Goal: Task Accomplishment & Management: Use online tool/utility

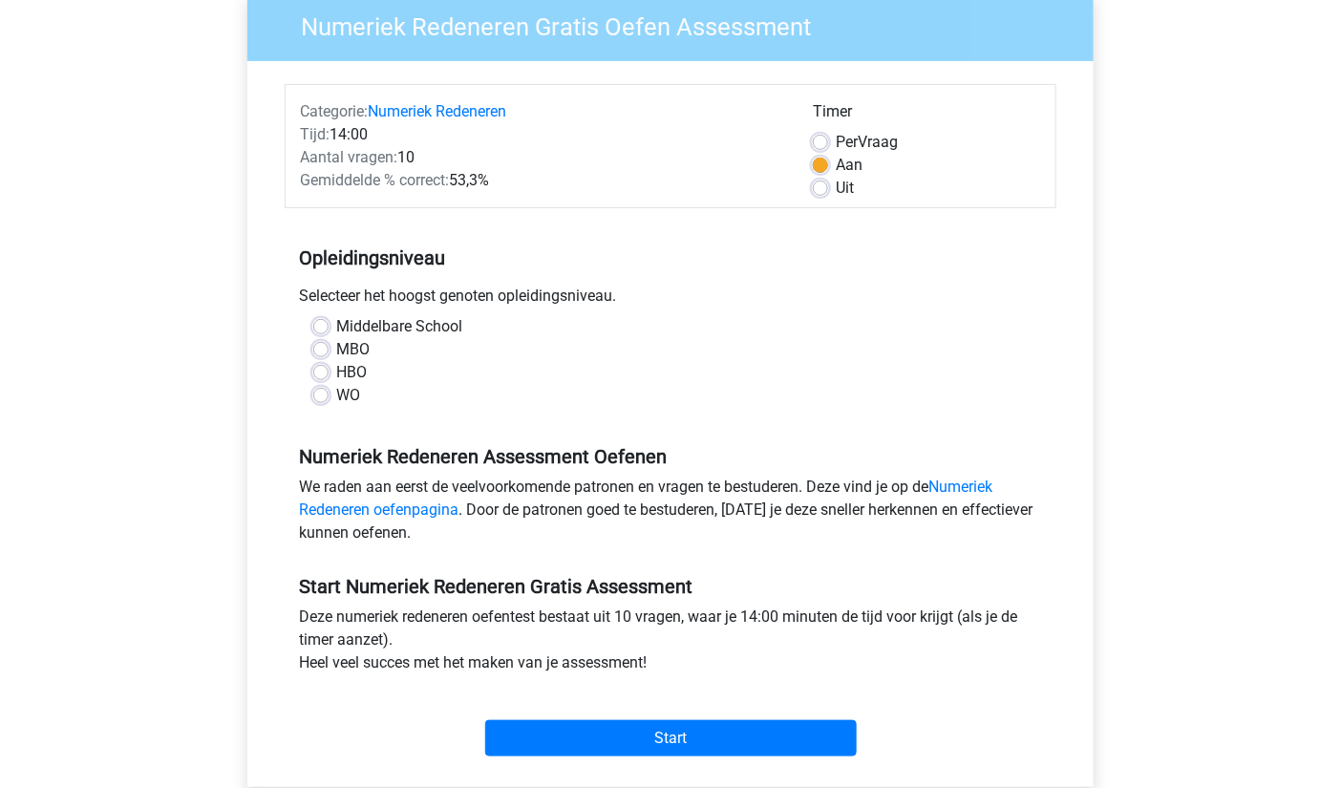
scroll to position [113, 0]
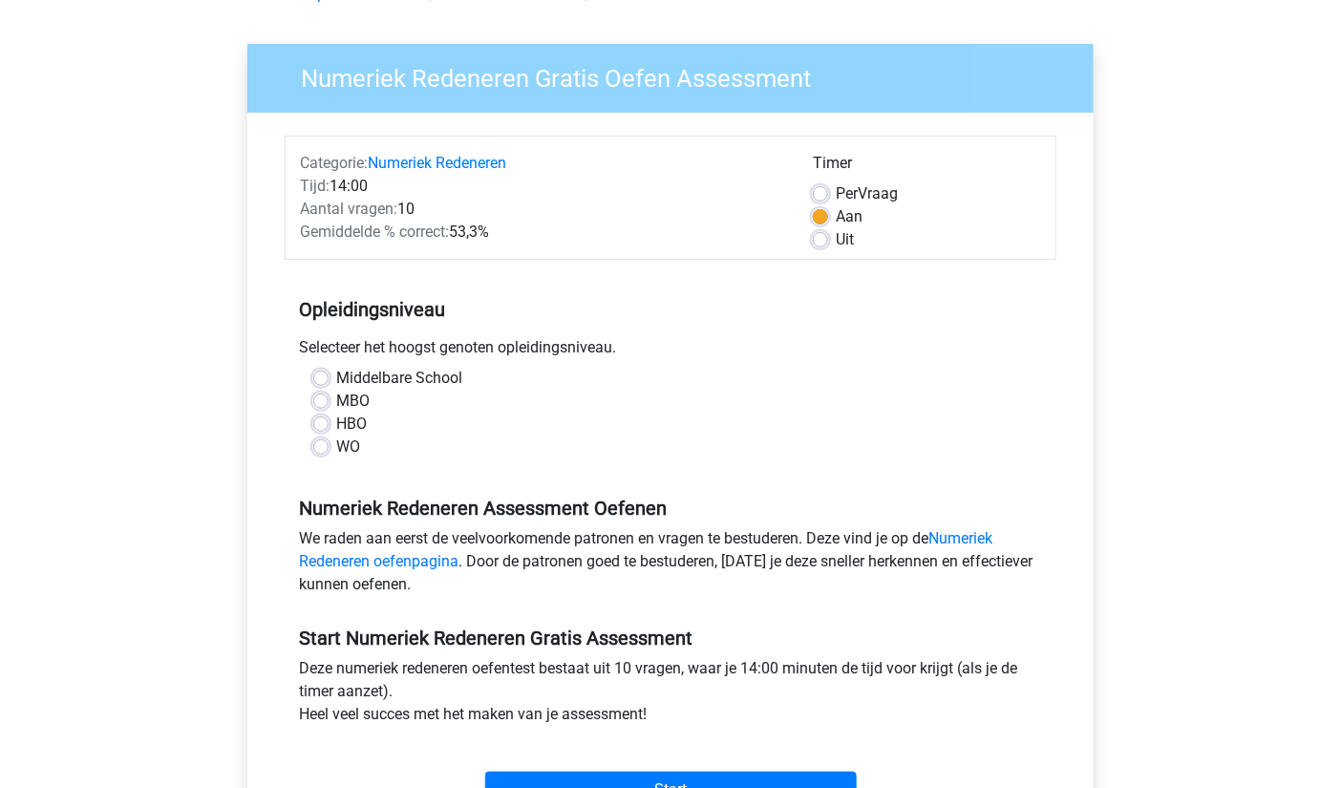
click at [352, 420] on label "HBO" at bounding box center [351, 424] width 31 height 23
click at [329, 420] on input "HBO" at bounding box center [320, 422] width 15 height 19
radio input "true"
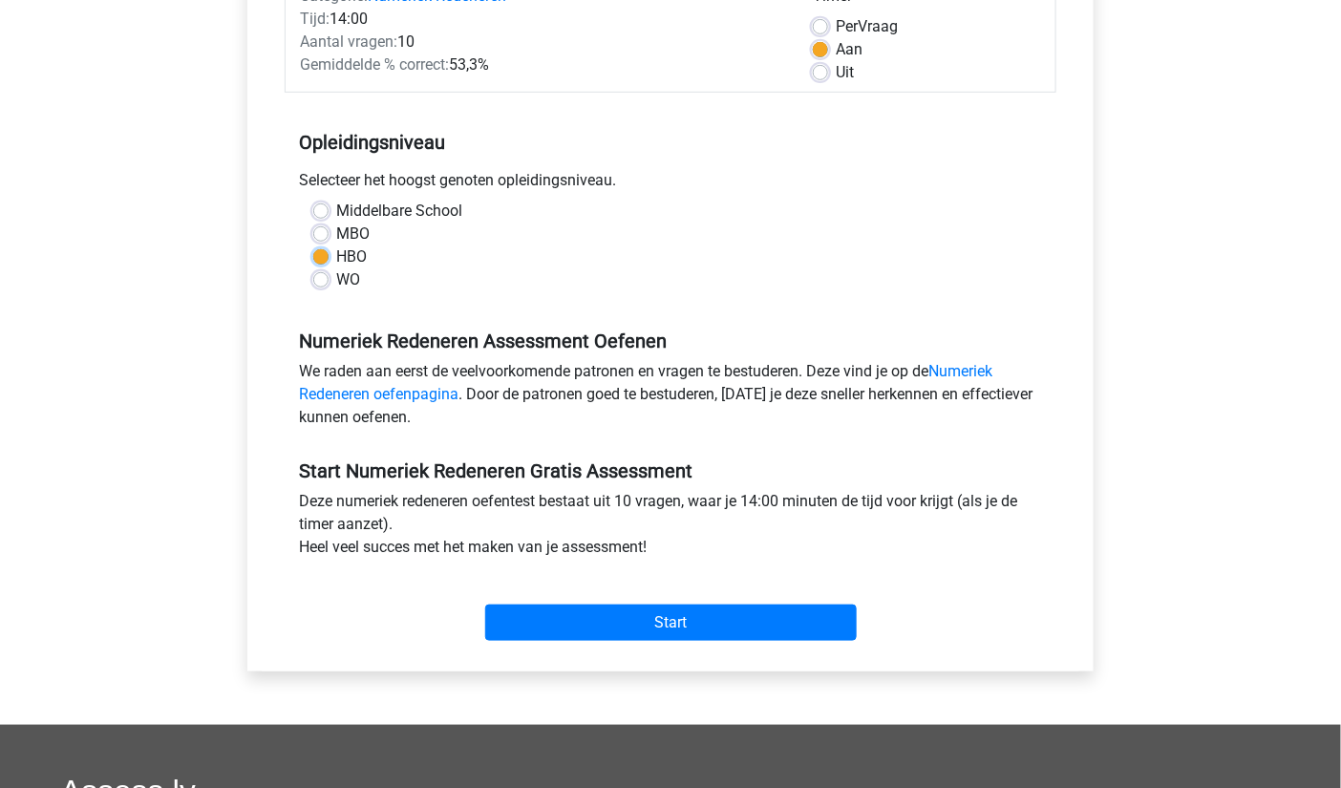
scroll to position [284, 0]
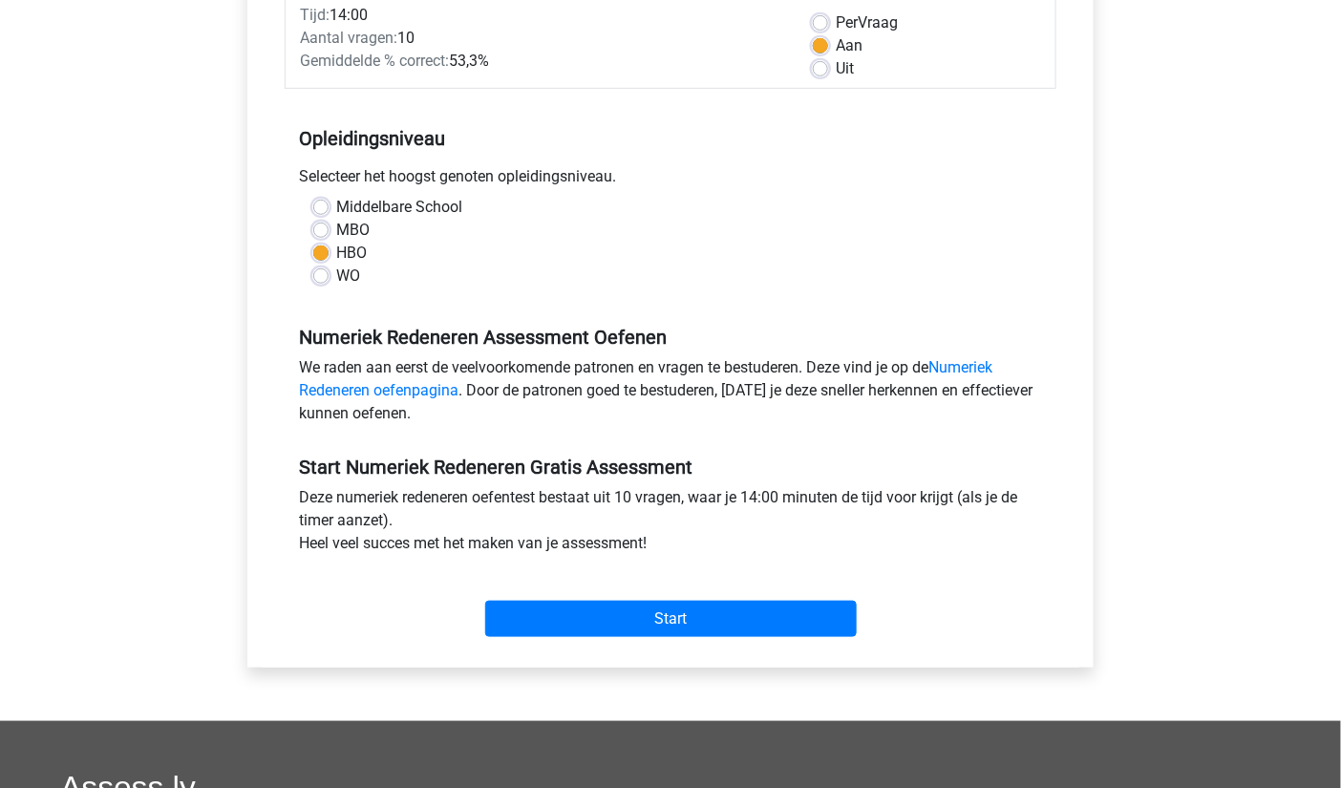
click at [336, 281] on label "WO" at bounding box center [348, 276] width 24 height 23
click at [325, 281] on input "WO" at bounding box center [320, 274] width 15 height 19
radio input "true"
click at [693, 580] on div "Start" at bounding box center [671, 603] width 772 height 67
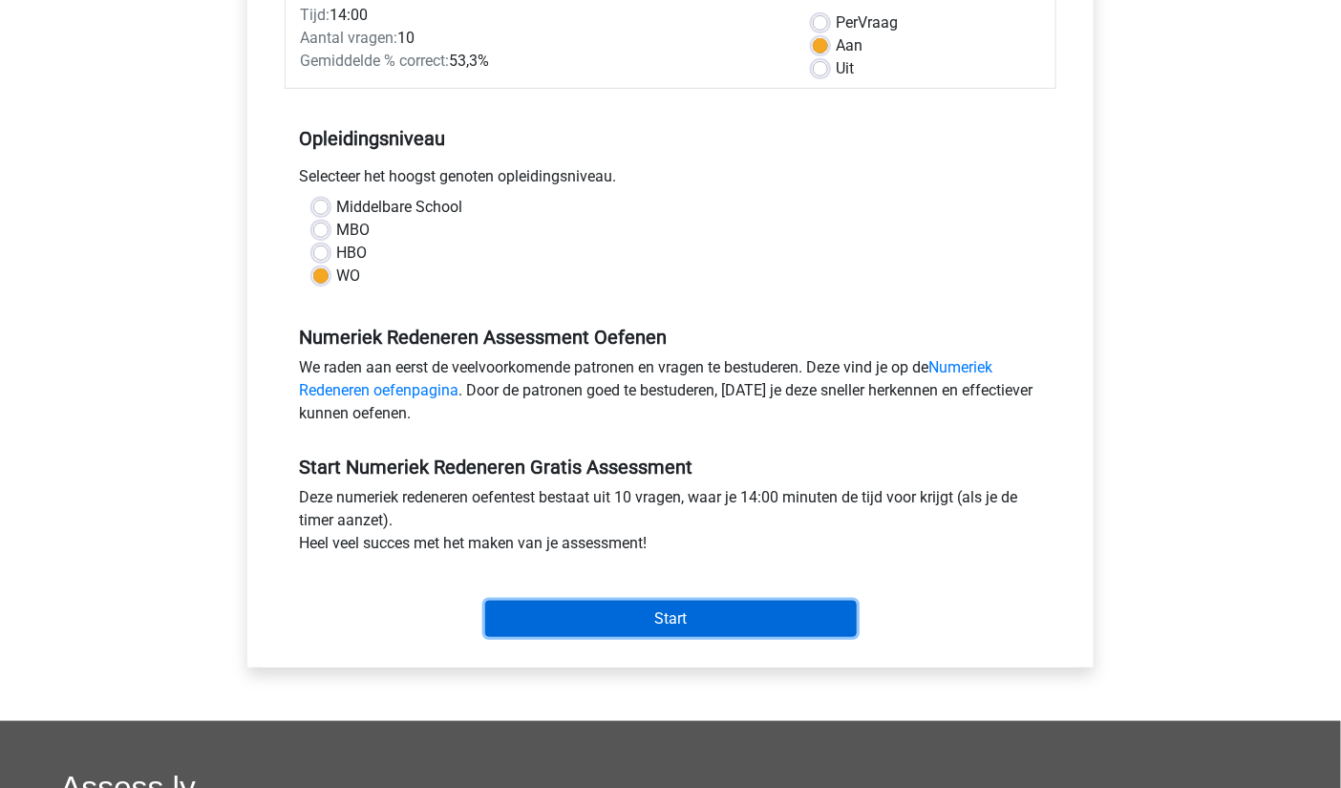
click at [700, 614] on input "Start" at bounding box center [670, 619] width 371 height 36
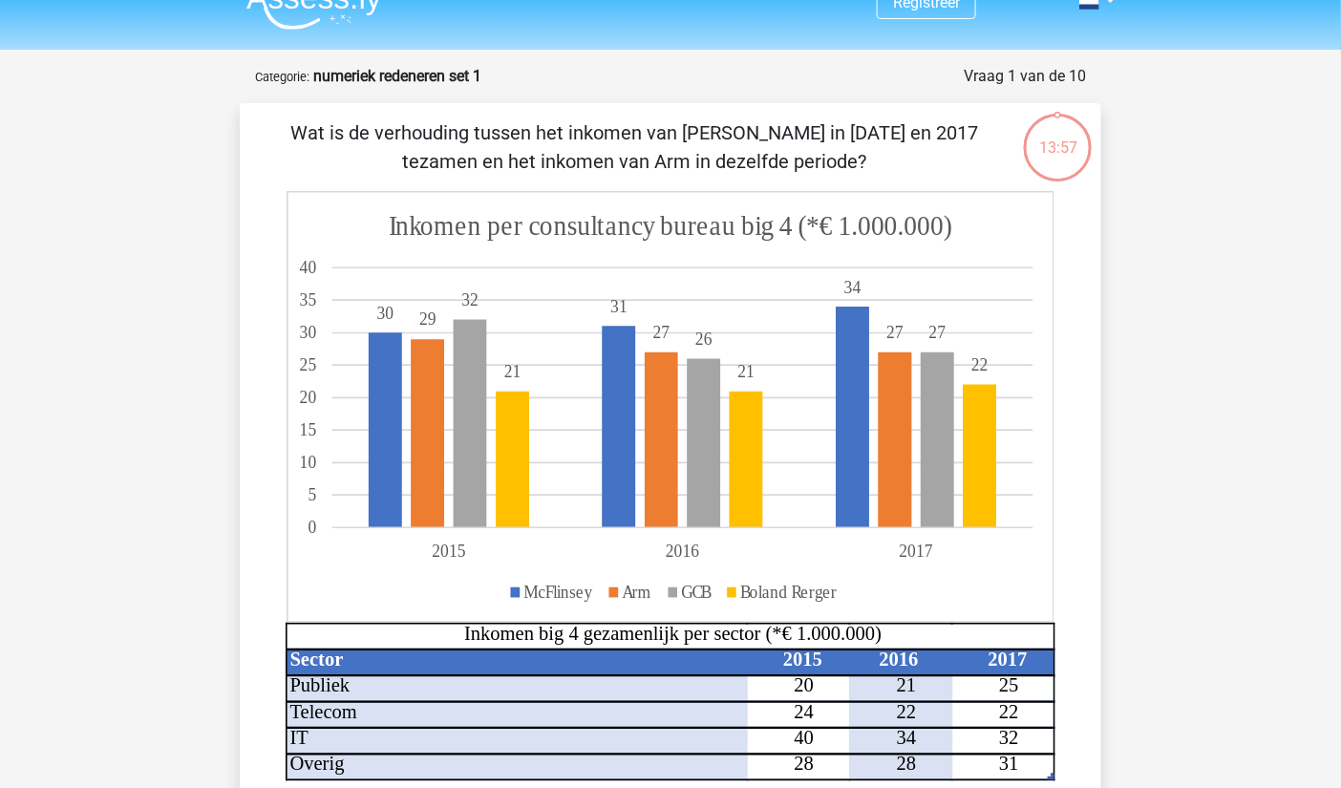
scroll to position [25, 0]
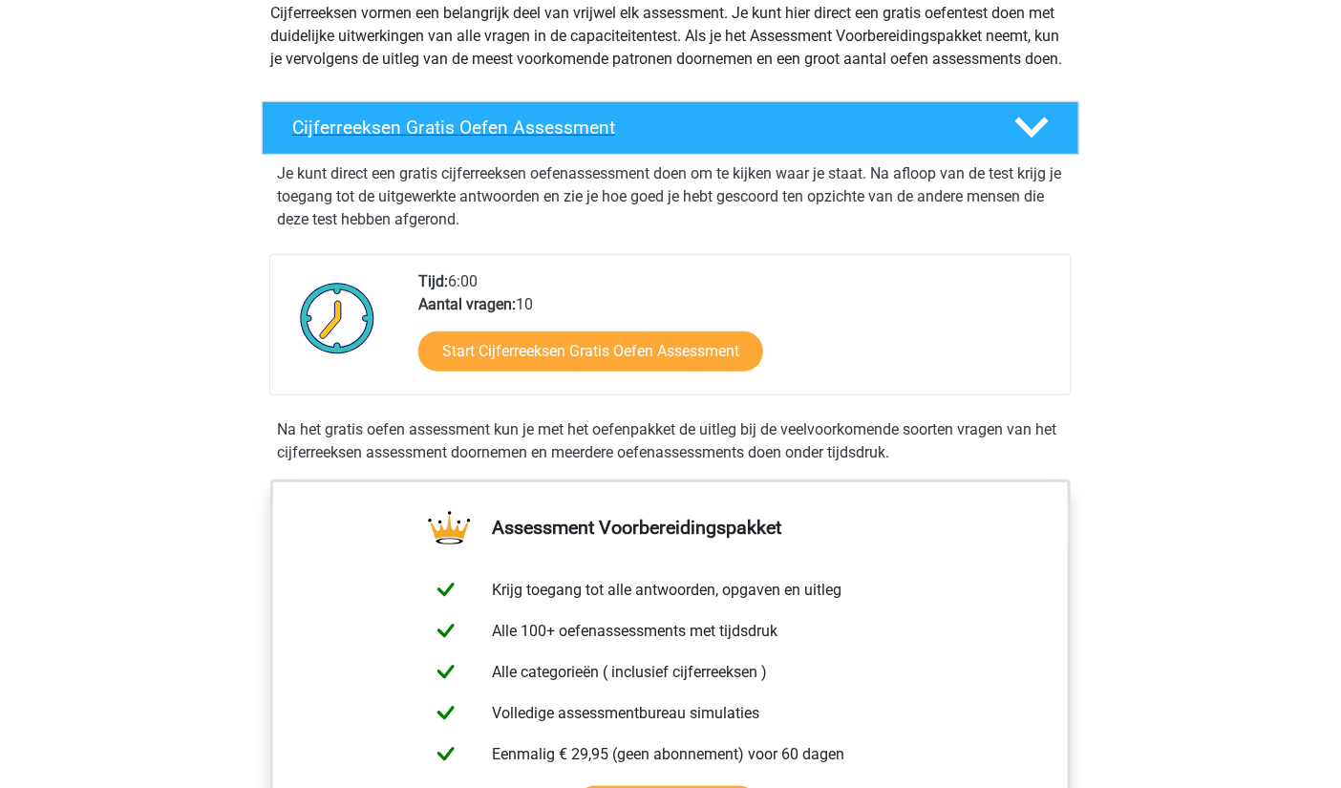
scroll to position [238, 0]
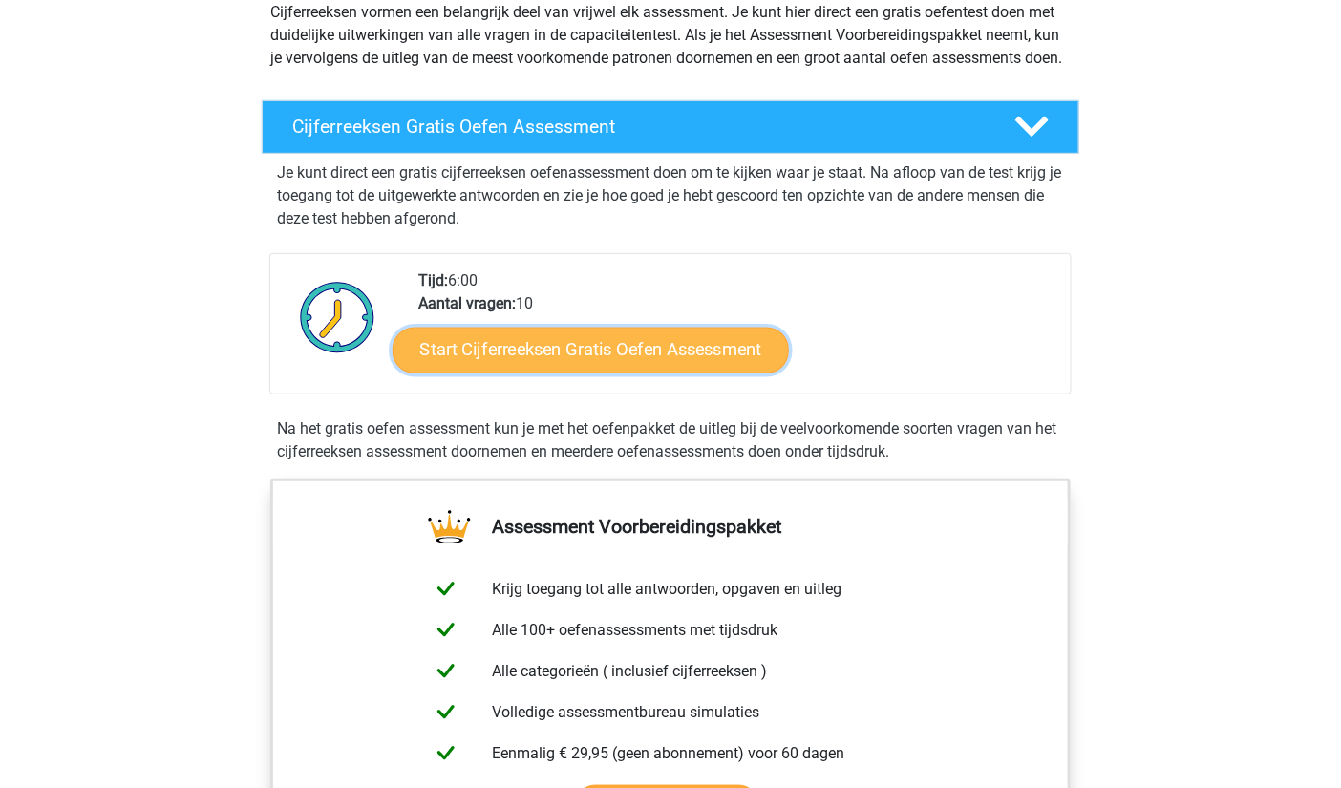
click at [709, 371] on link "Start Cijferreeksen Gratis Oefen Assessment" at bounding box center [590, 350] width 396 height 46
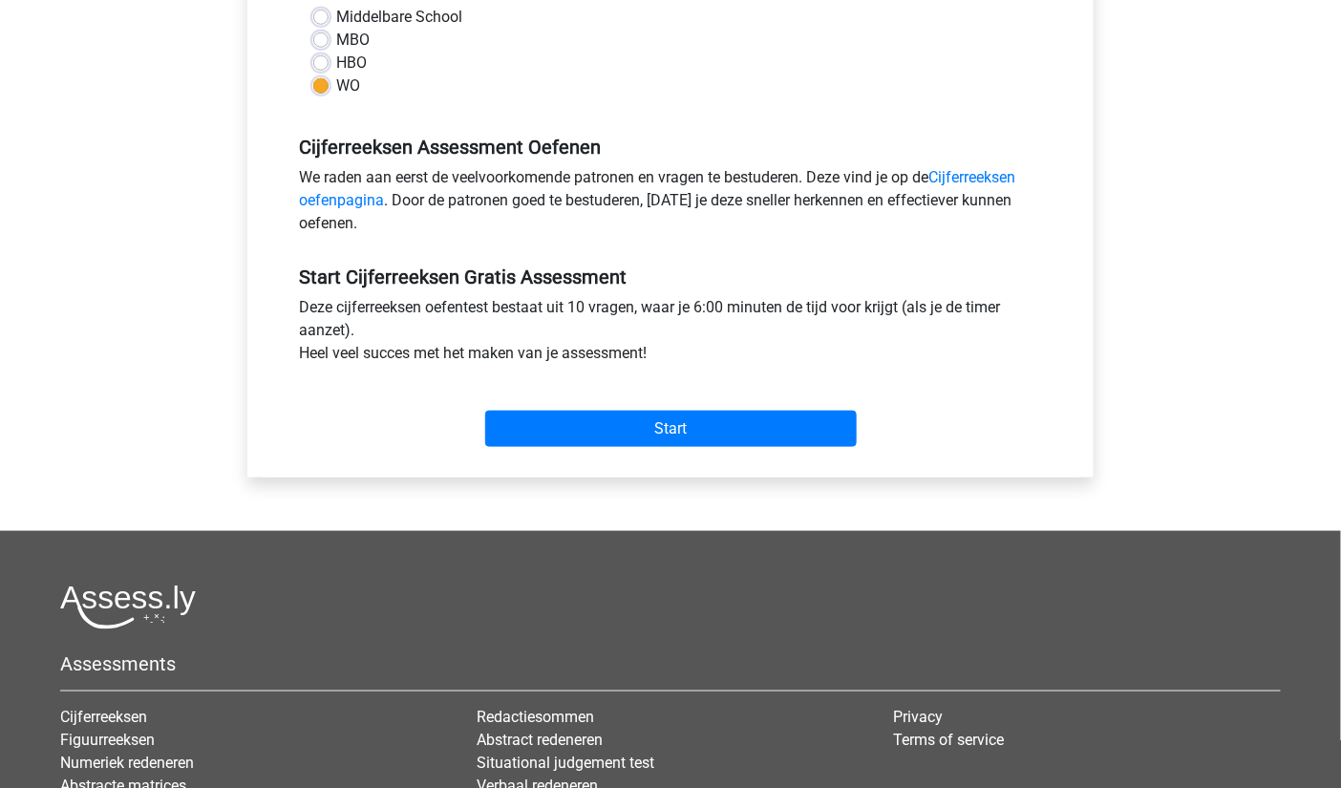
scroll to position [475, 0]
click at [965, 179] on link "Cijferreeksen oefenpagina" at bounding box center [657, 187] width 716 height 41
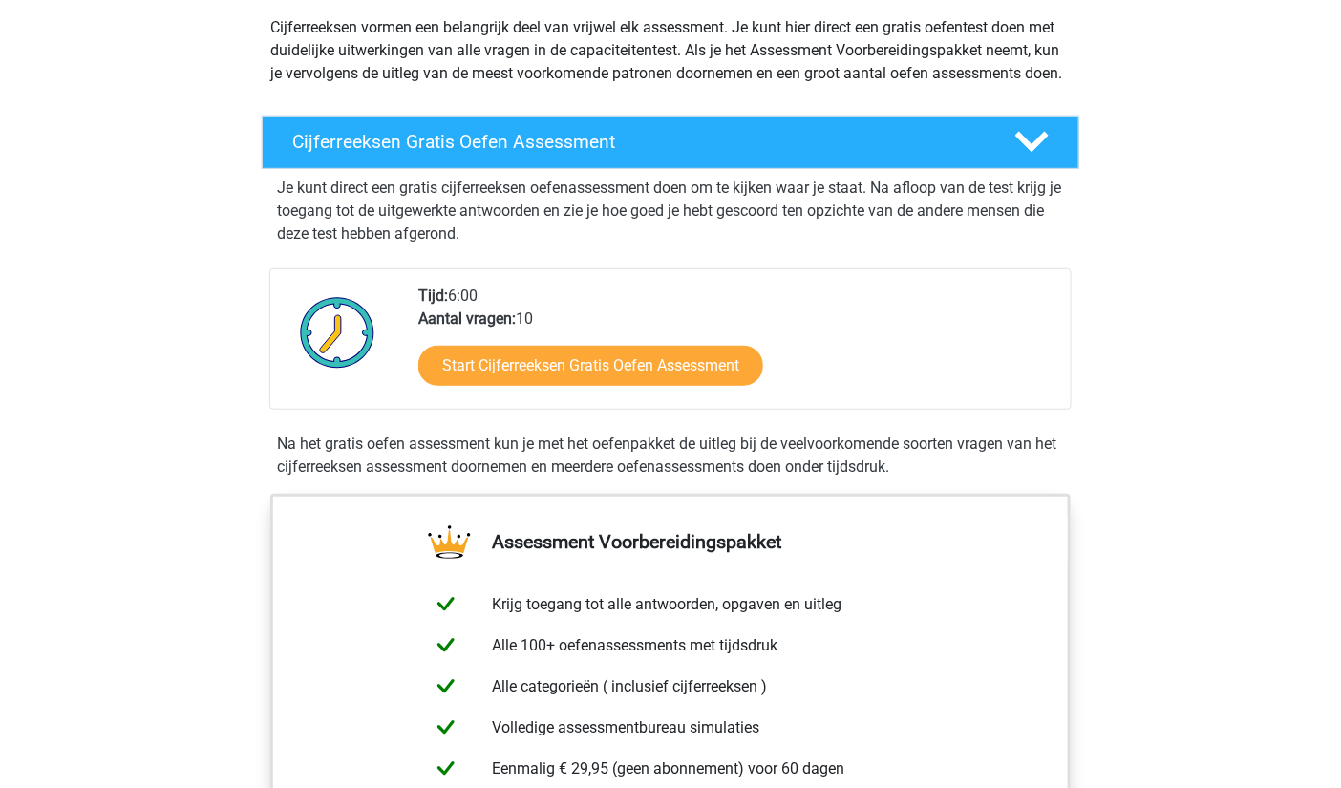
scroll to position [223, 0]
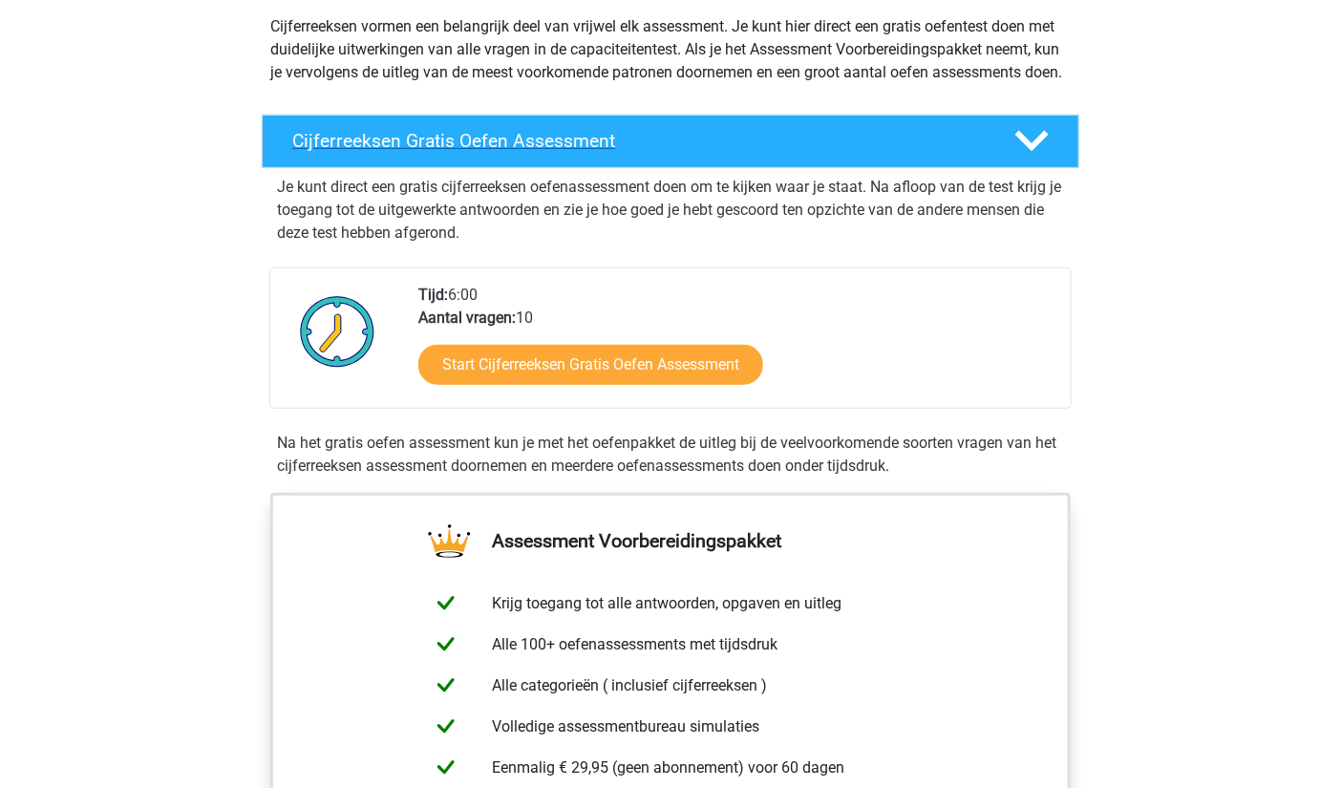
click at [667, 152] on h4 "Cijferreeksen Gratis Oefen Assessment" at bounding box center [637, 141] width 691 height 22
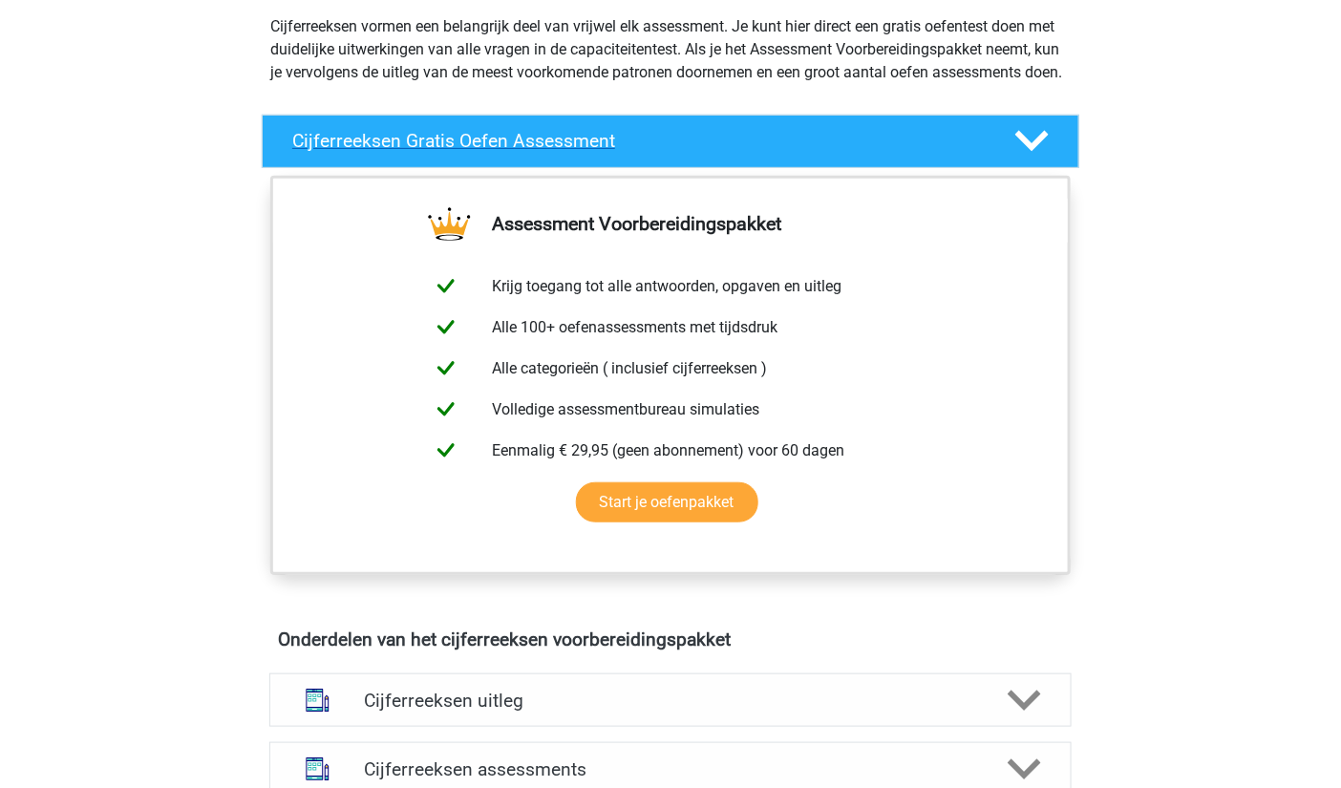
click at [667, 152] on h4 "Cijferreeksen Gratis Oefen Assessment" at bounding box center [637, 141] width 691 height 22
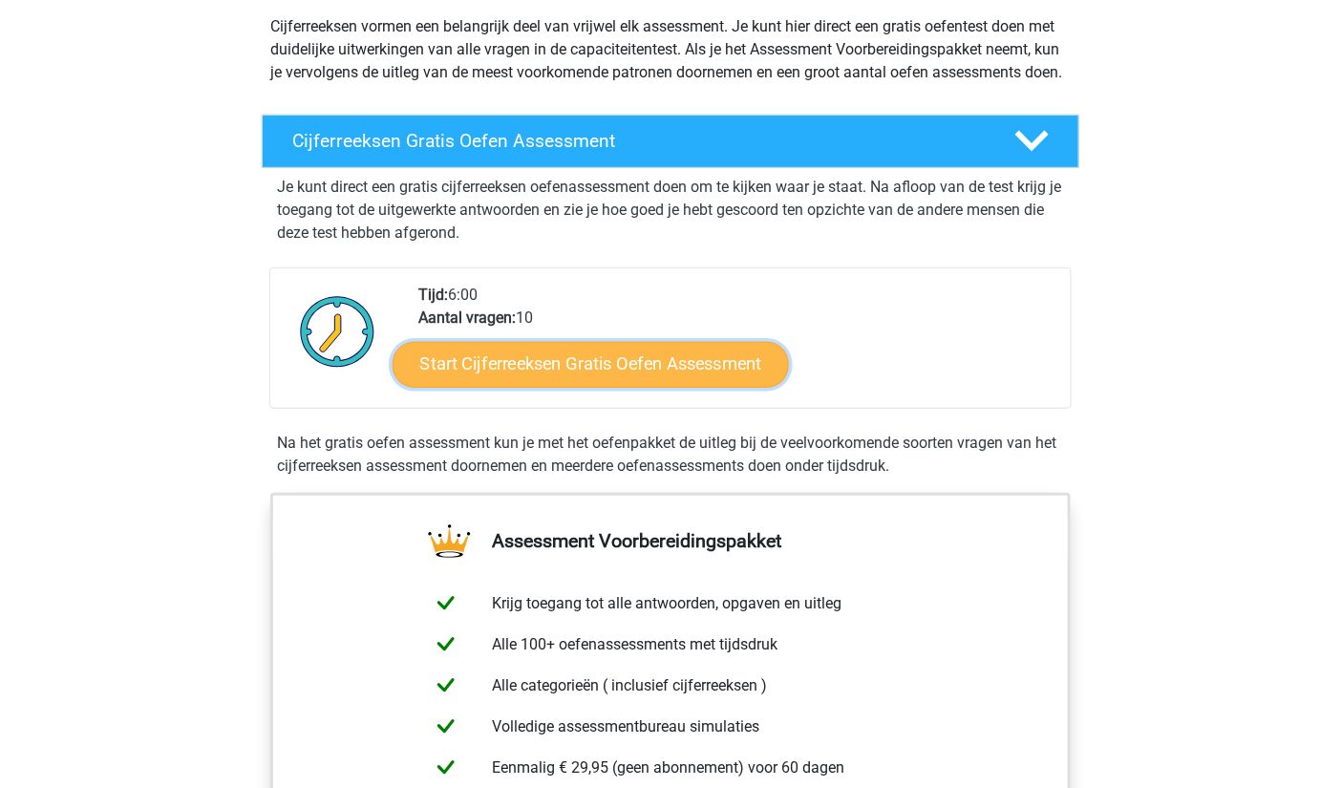
click at [658, 378] on link "Start Cijferreeksen Gratis Oefen Assessment" at bounding box center [590, 364] width 396 height 46
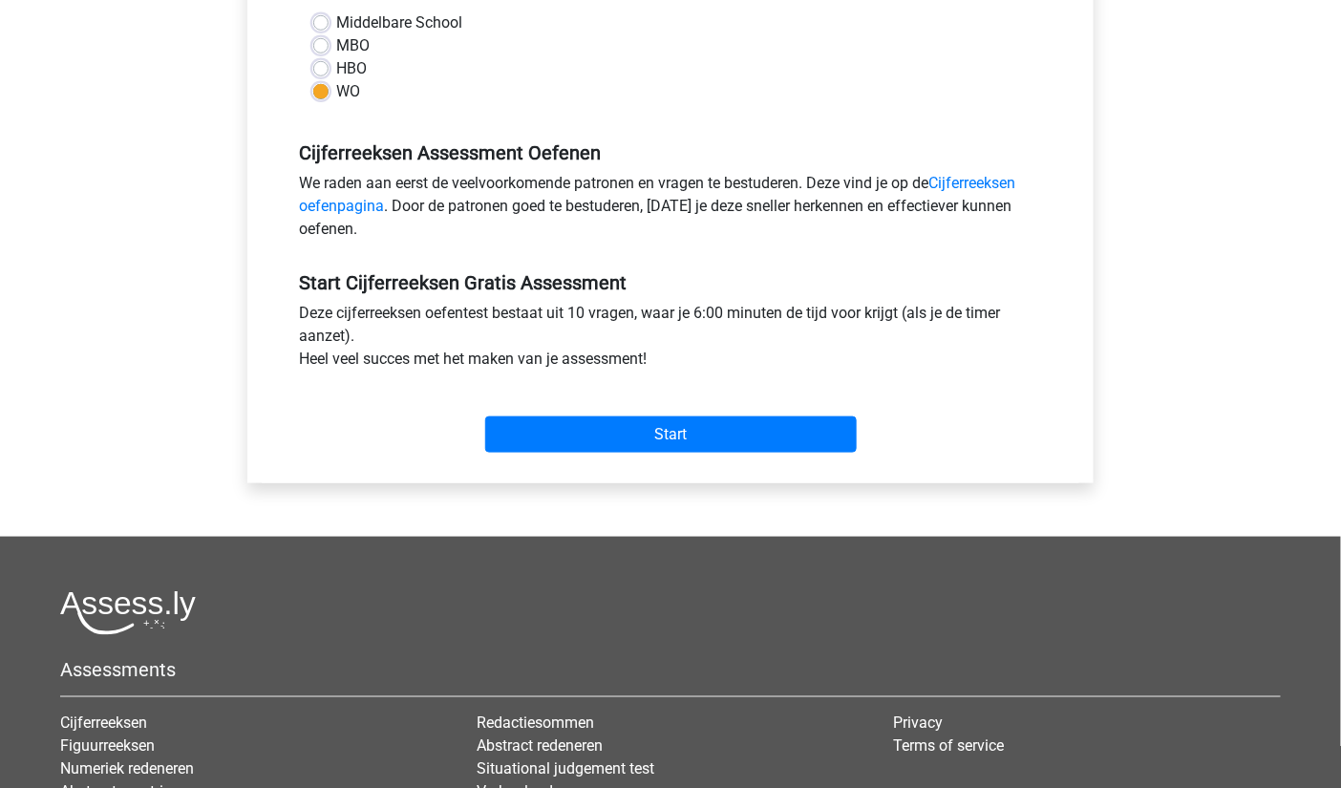
scroll to position [474, 0]
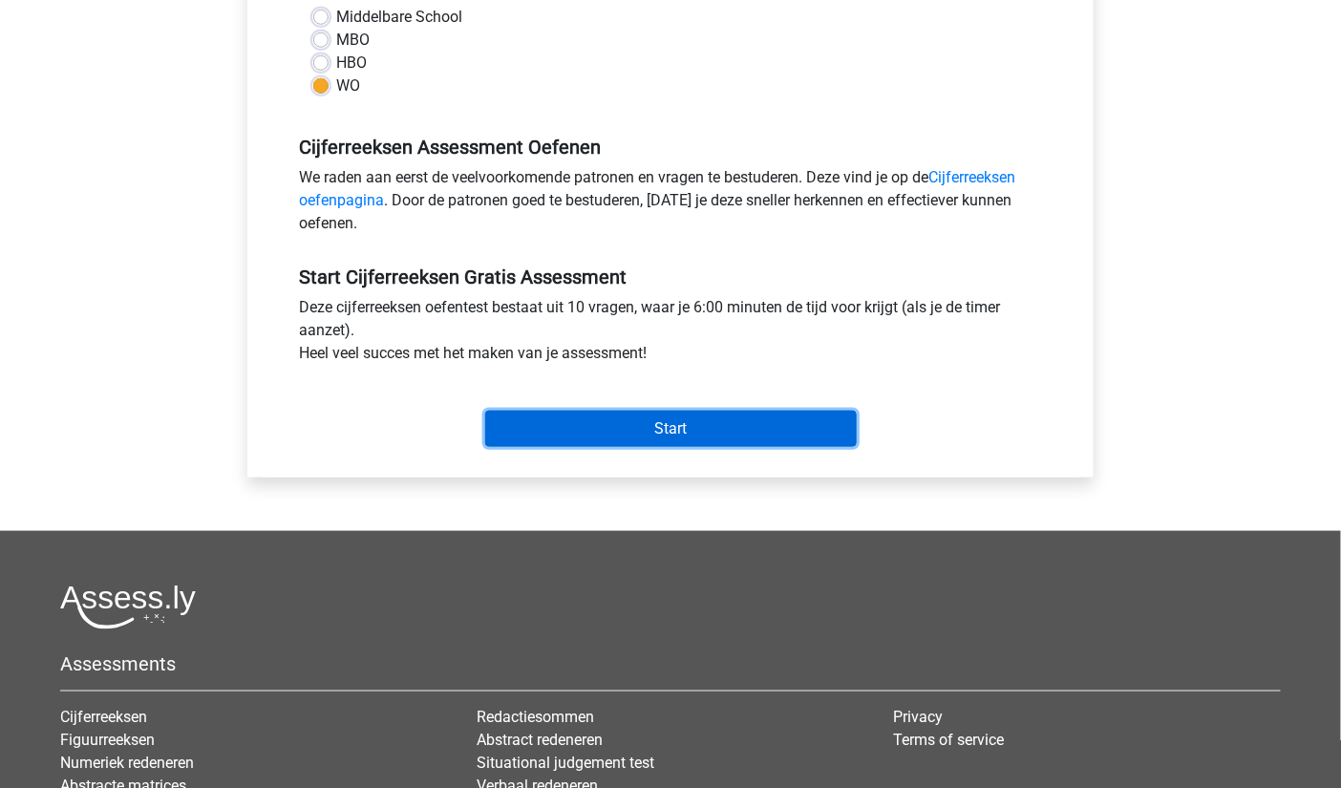
click at [707, 438] on input "Start" at bounding box center [670, 429] width 371 height 36
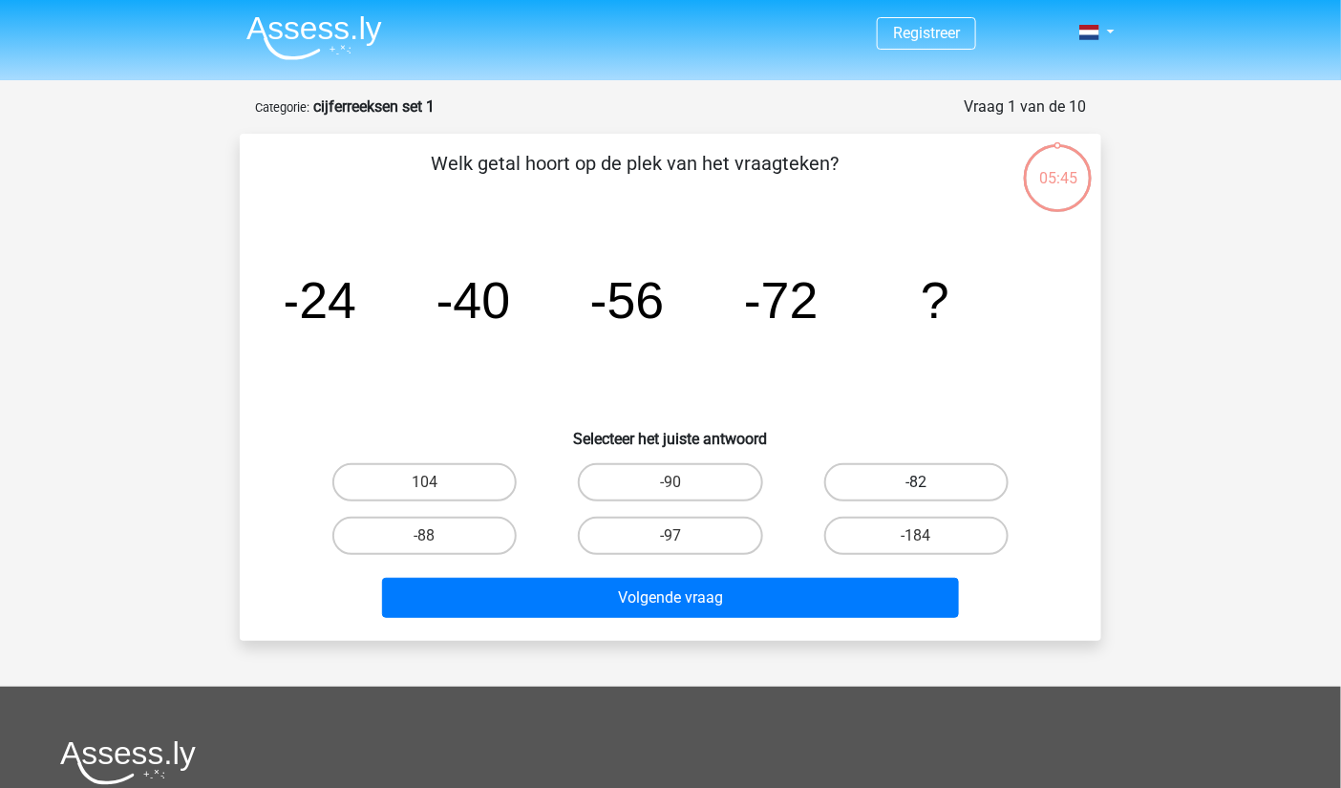
click at [881, 473] on label "-82" at bounding box center [916, 482] width 184 height 38
click at [916, 482] on input "-82" at bounding box center [922, 488] width 12 height 12
radio input "true"
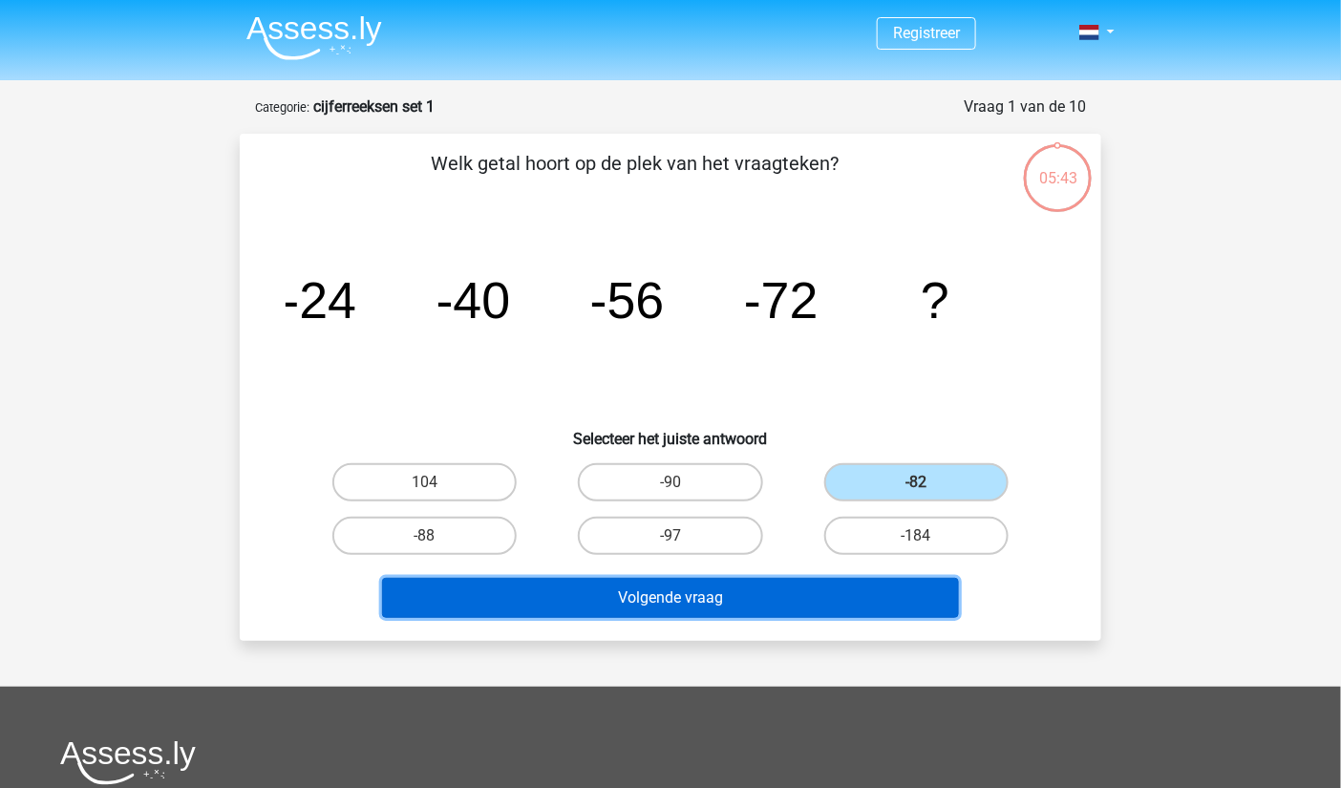
click at [781, 606] on button "Volgende vraag" at bounding box center [671, 598] width 578 height 40
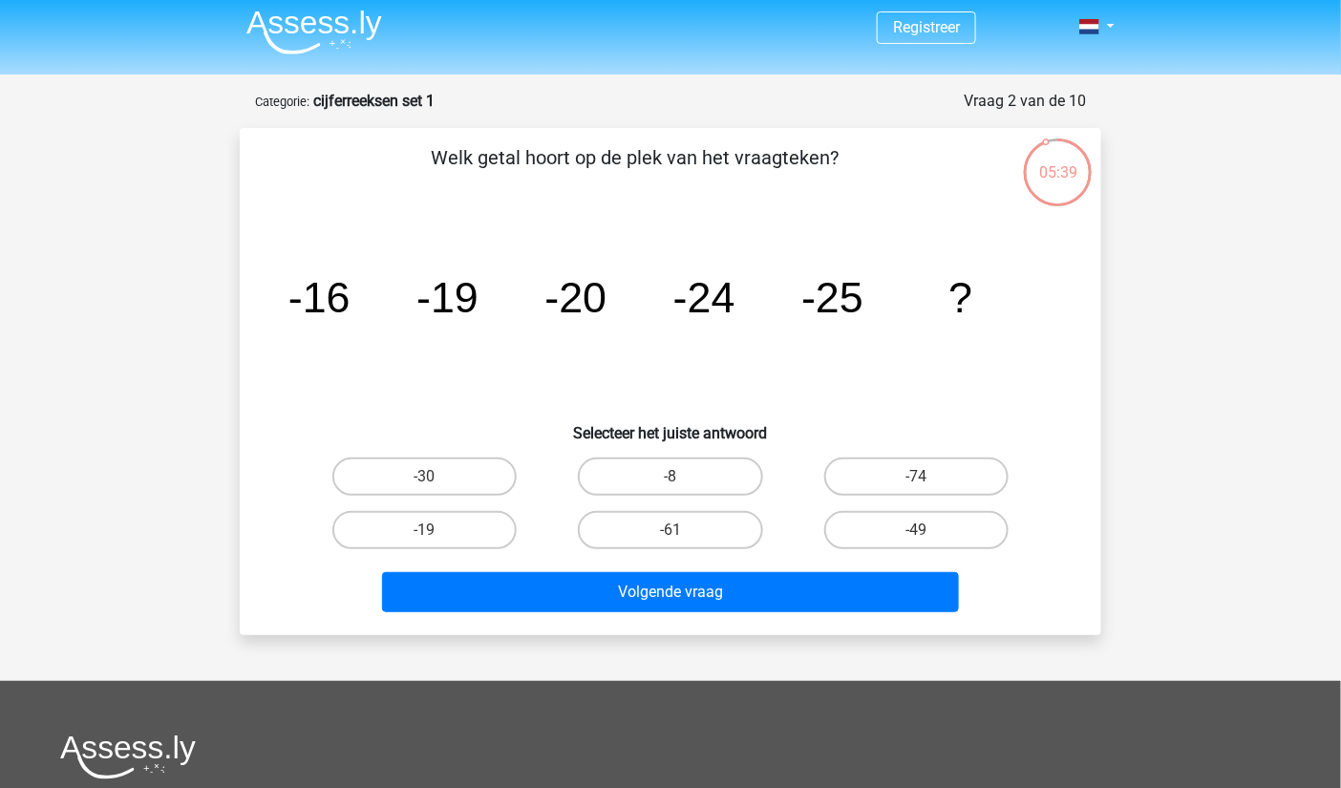
scroll to position [5, 0]
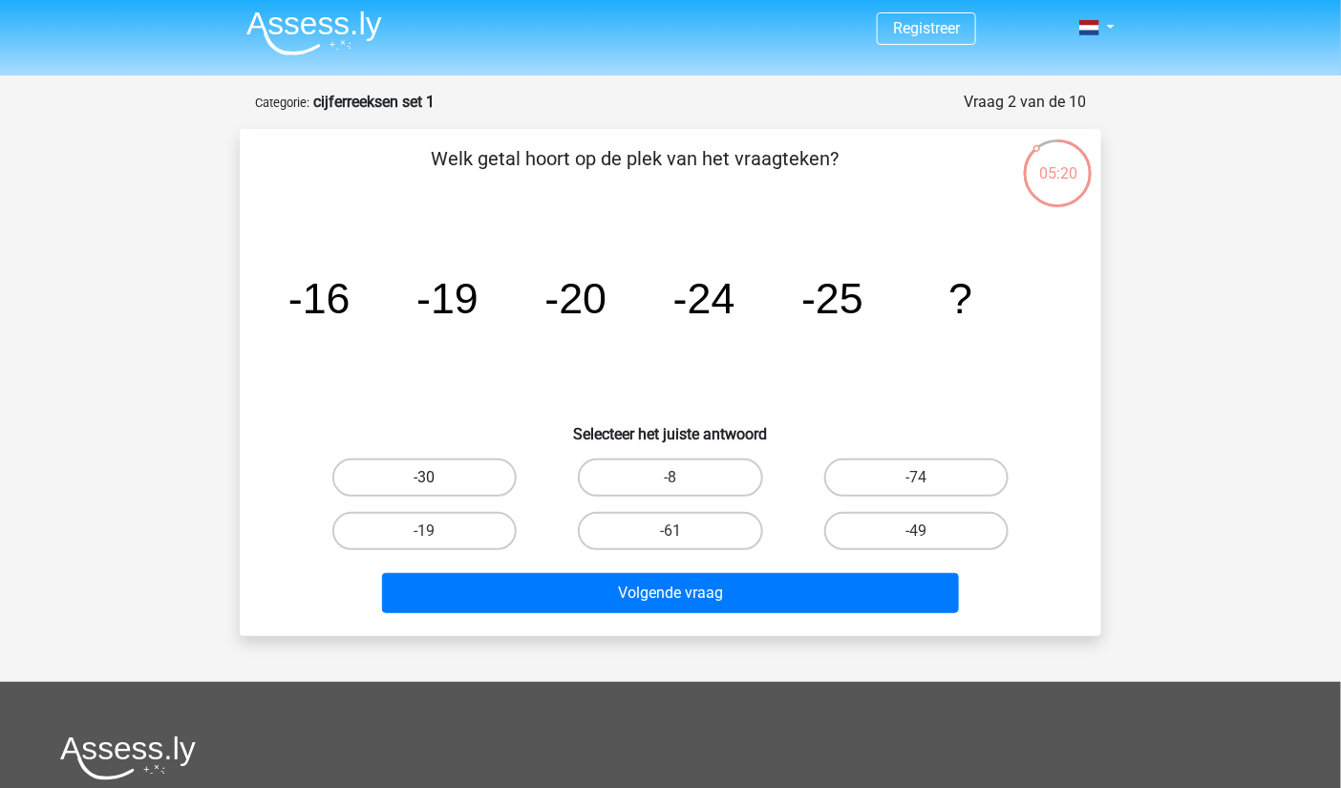
click at [470, 470] on label "-30" at bounding box center [424, 477] width 184 height 38
click at [437, 477] on input "-30" at bounding box center [431, 483] width 12 height 12
radio input "true"
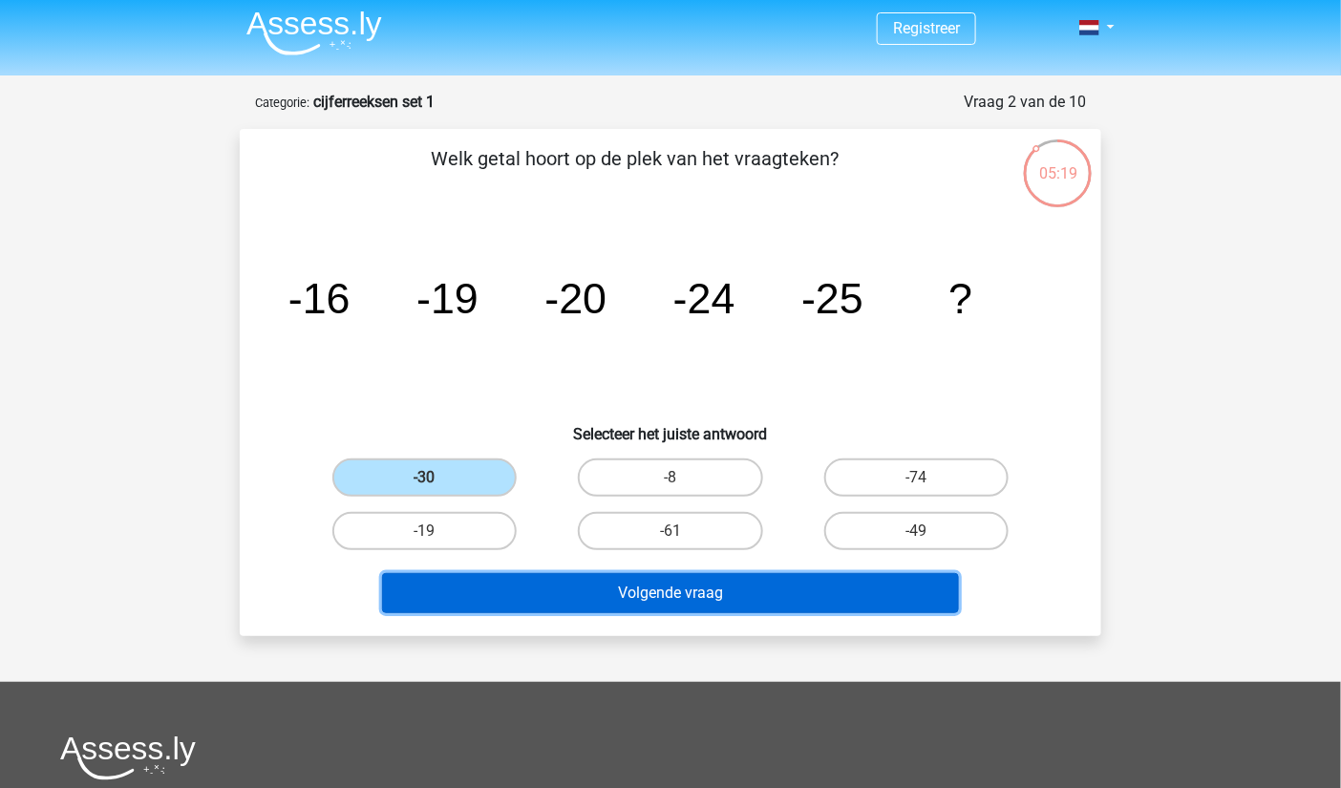
click at [551, 577] on button "Volgende vraag" at bounding box center [671, 593] width 578 height 40
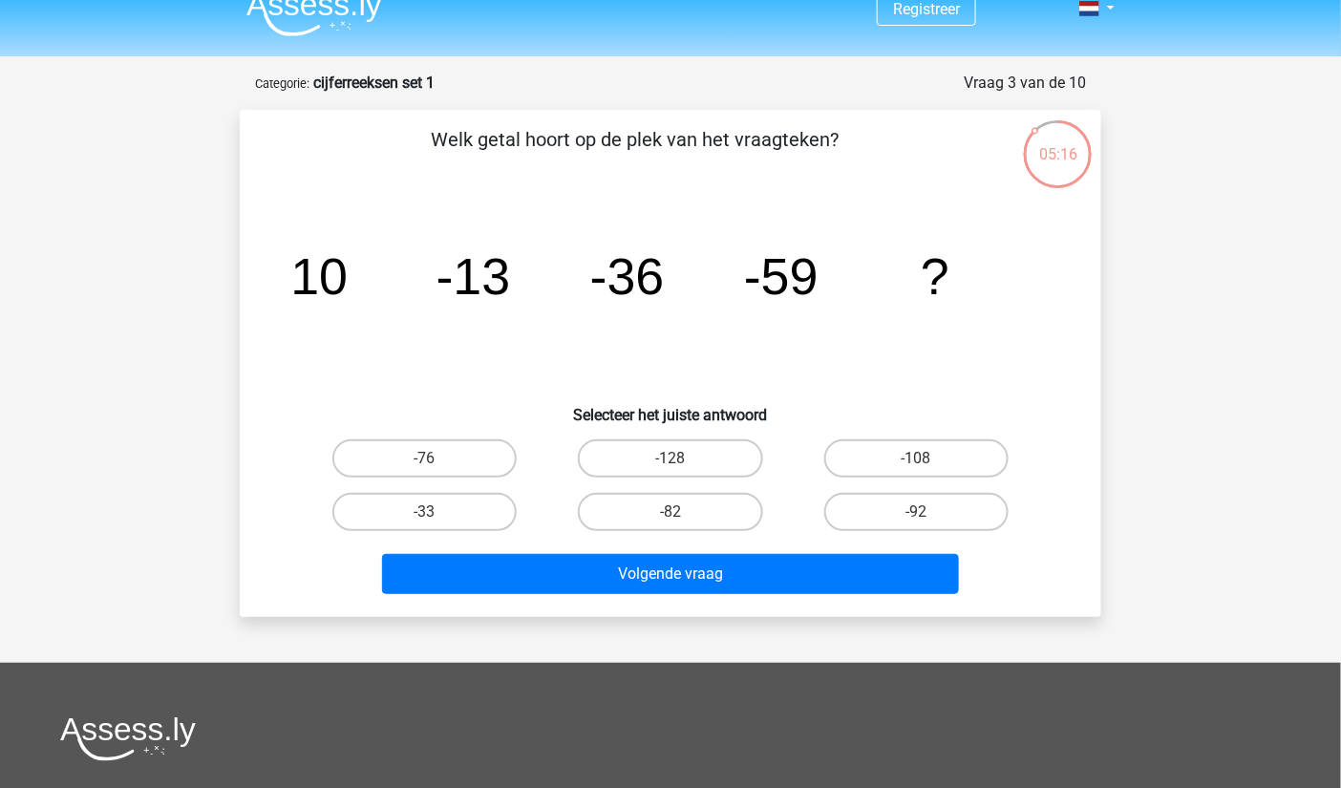
scroll to position [21, 0]
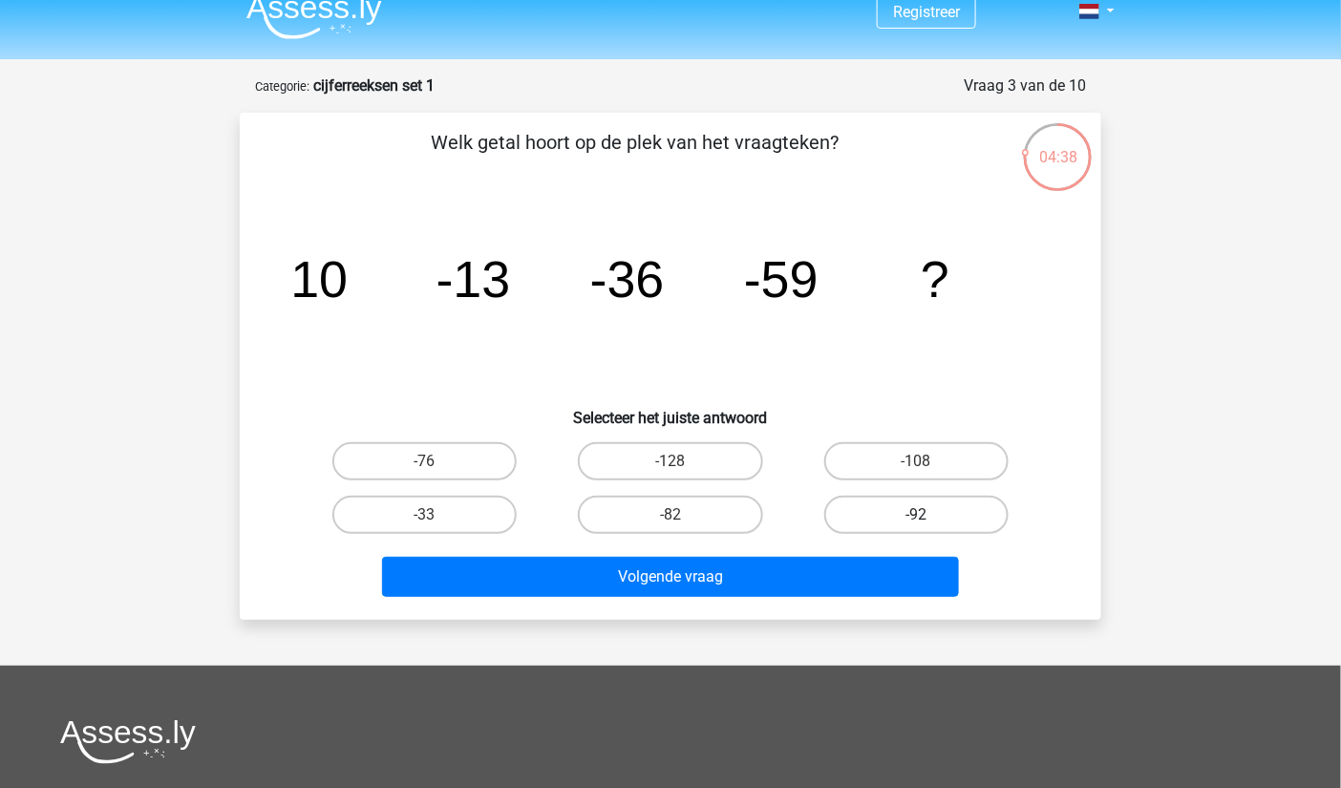
click at [880, 510] on label "-92" at bounding box center [916, 515] width 184 height 38
click at [916, 515] on input "-92" at bounding box center [922, 521] width 12 height 12
radio input "true"
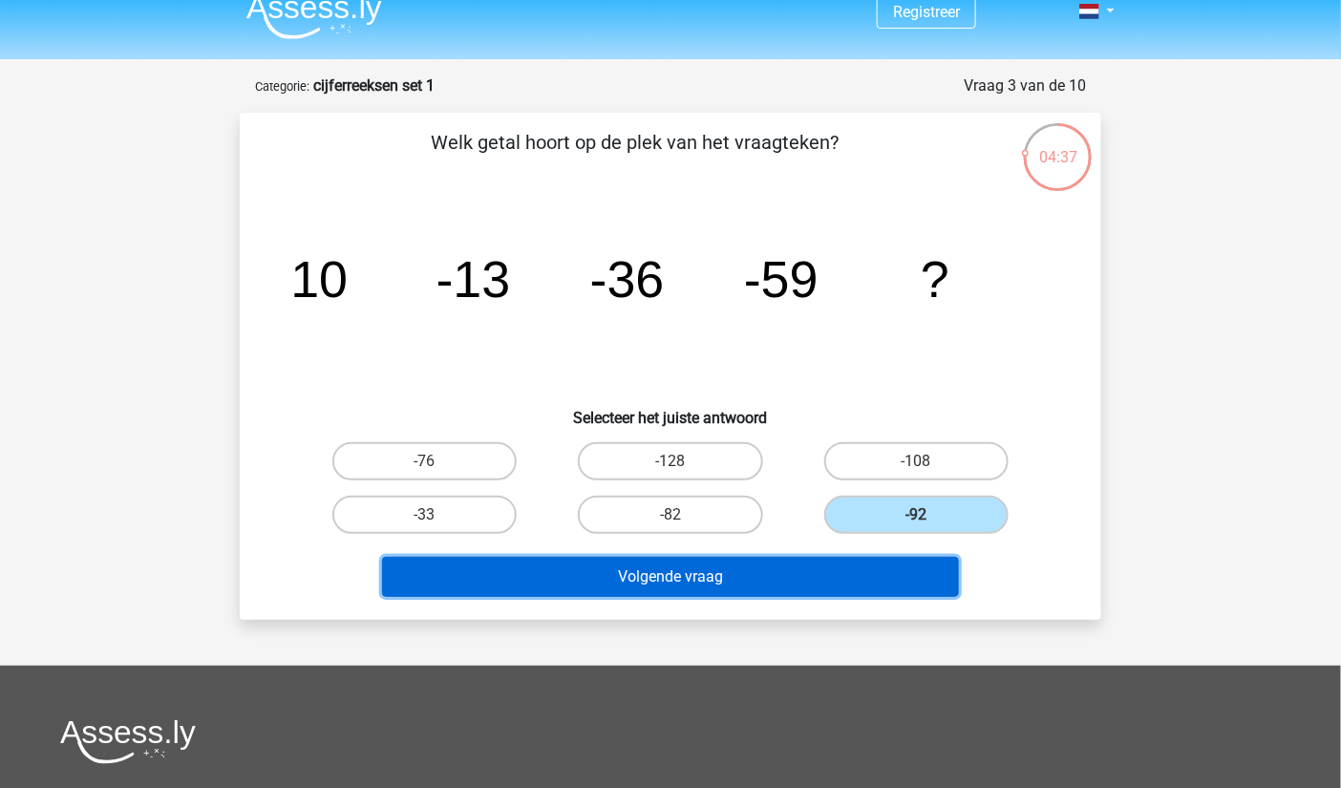
click at [859, 577] on button "Volgende vraag" at bounding box center [671, 577] width 578 height 40
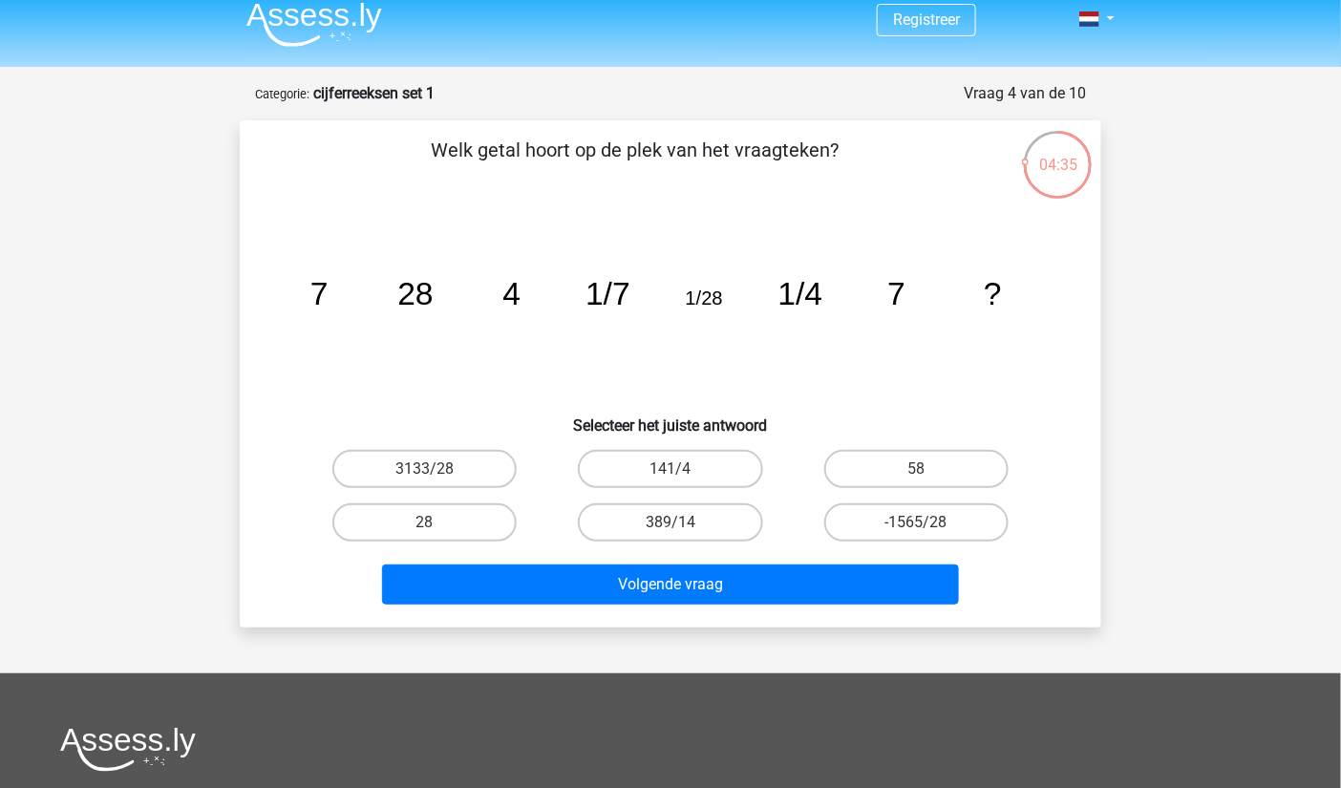
scroll to position [0, 0]
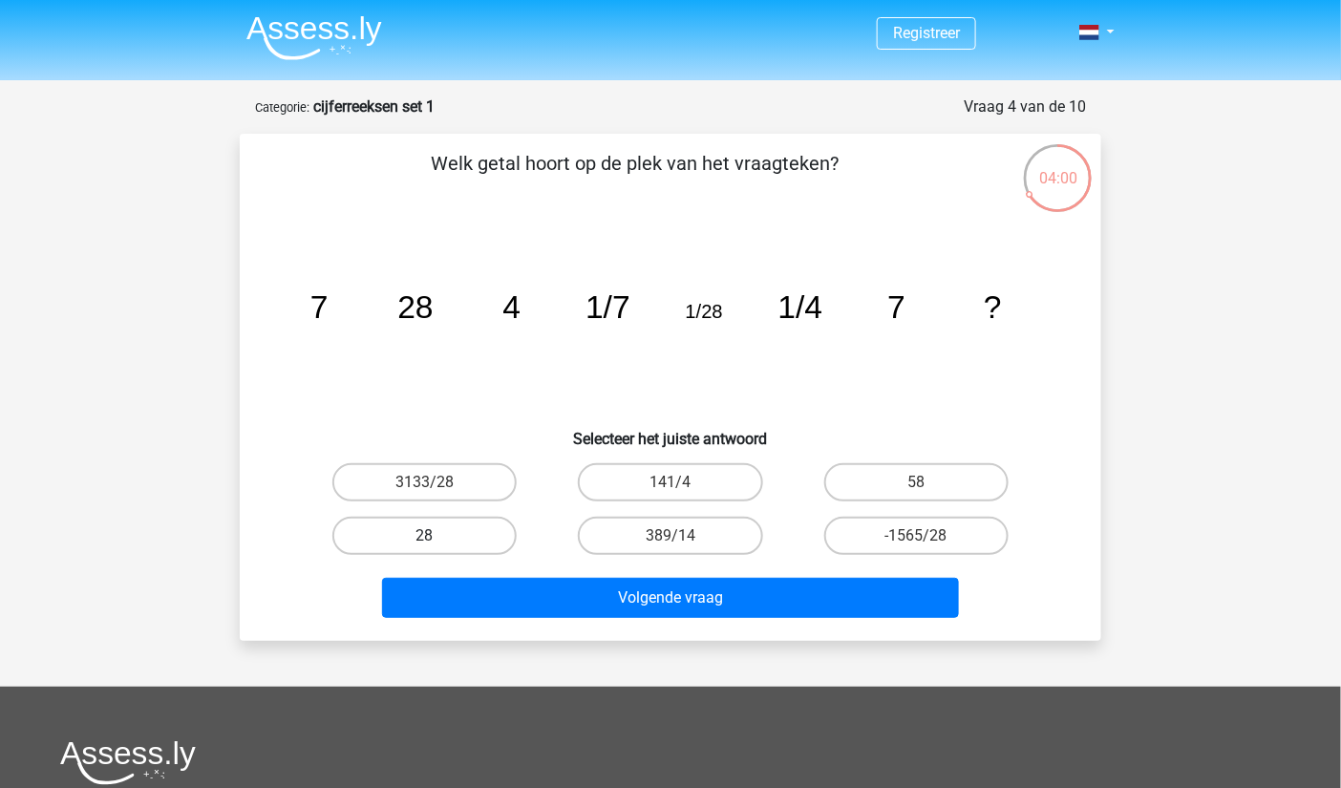
click at [468, 541] on label "28" at bounding box center [424, 536] width 184 height 38
click at [437, 541] on input "28" at bounding box center [431, 542] width 12 height 12
radio input "true"
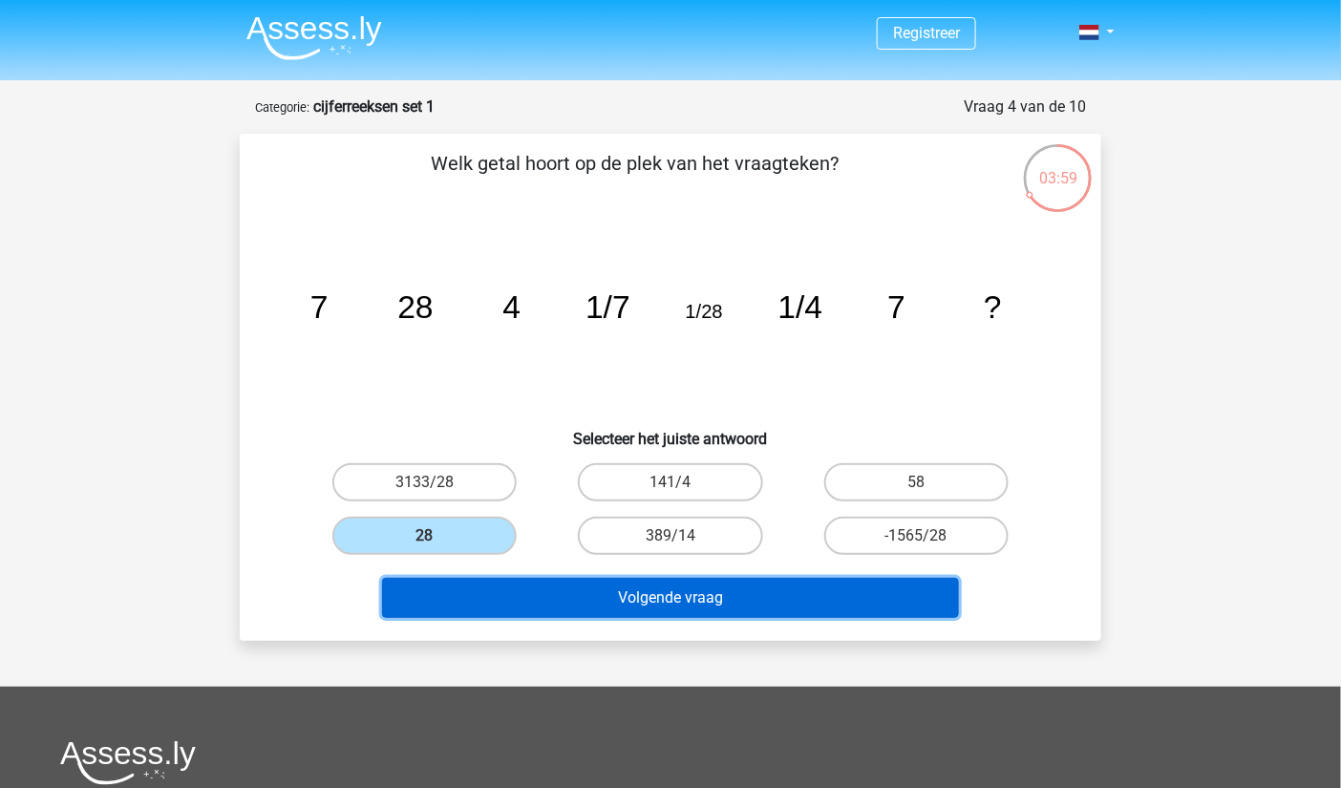
click at [562, 610] on button "Volgende vraag" at bounding box center [671, 598] width 578 height 40
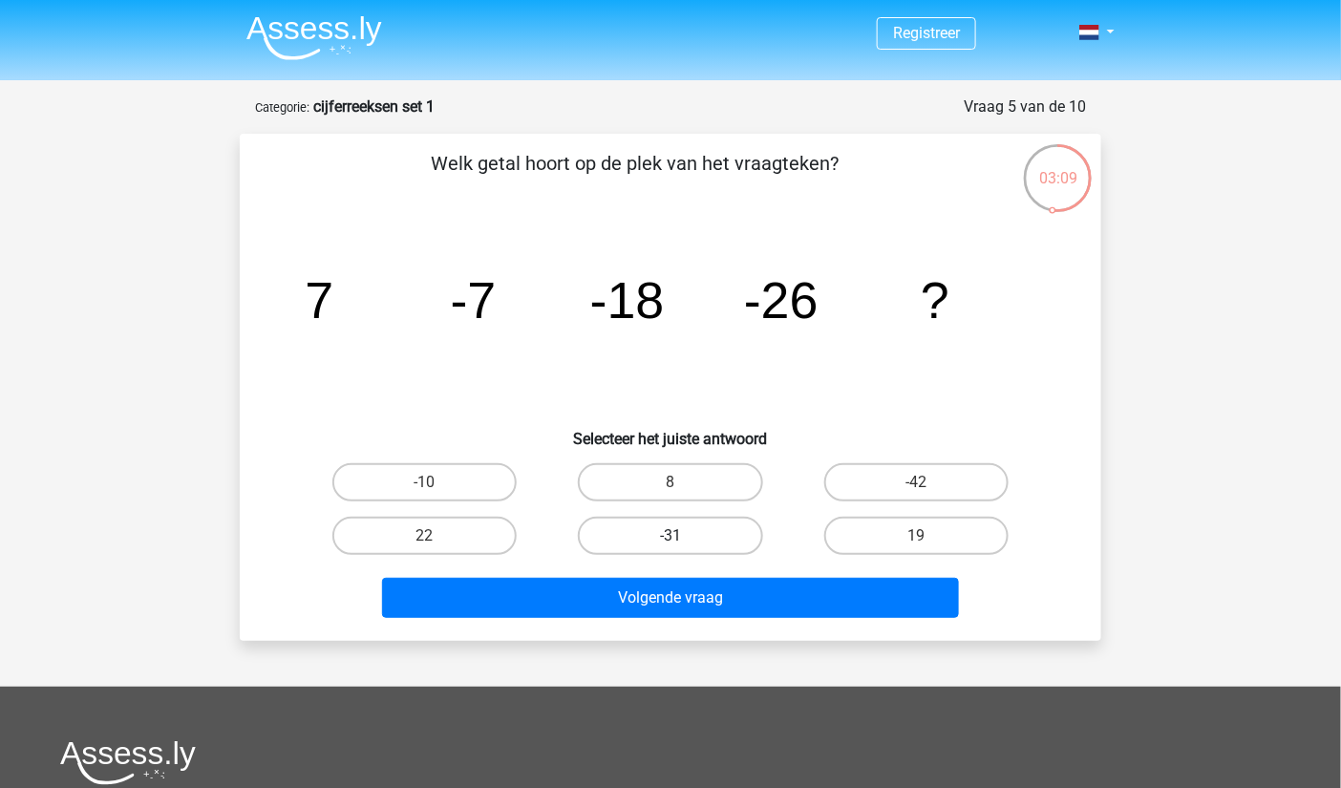
click at [696, 529] on label "-31" at bounding box center [670, 536] width 184 height 38
click at [683, 536] on input "-31" at bounding box center [676, 542] width 12 height 12
radio input "true"
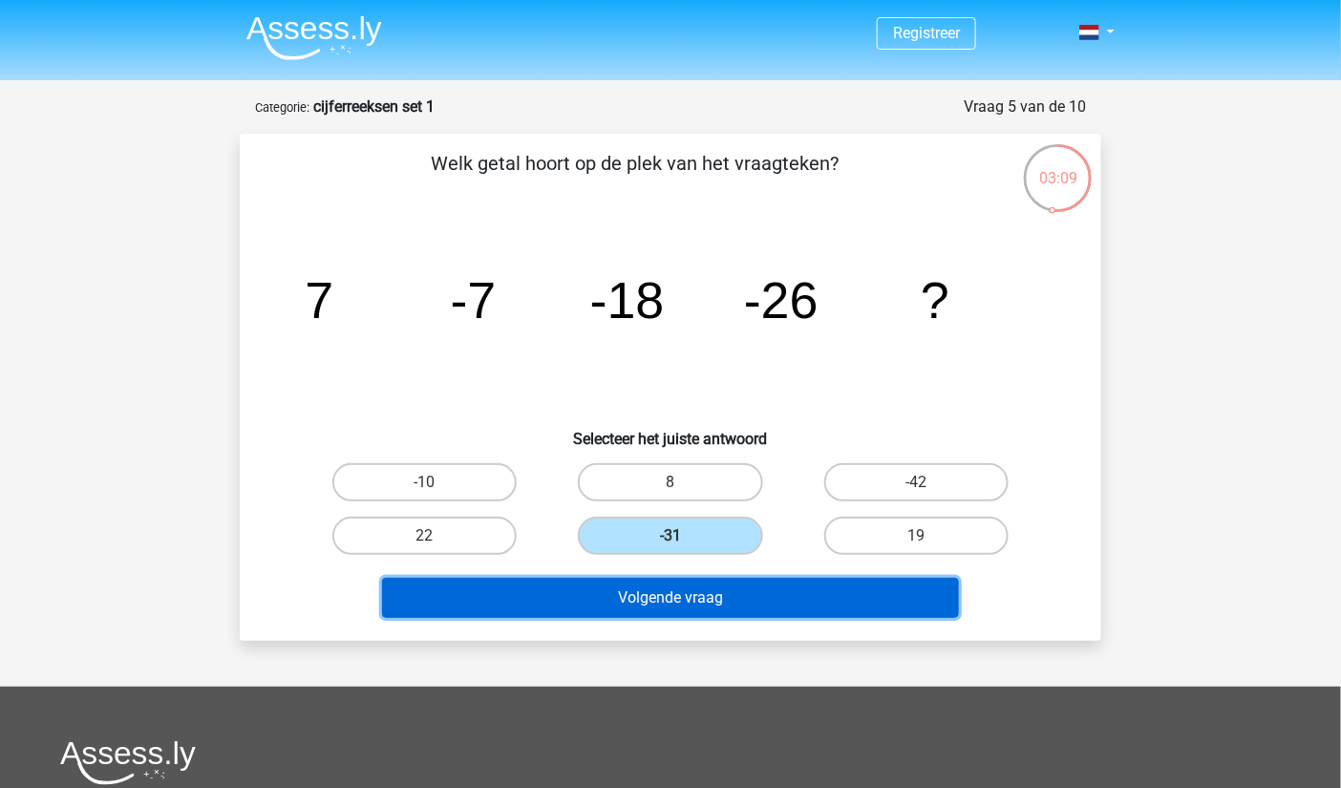
click at [716, 611] on button "Volgende vraag" at bounding box center [671, 598] width 578 height 40
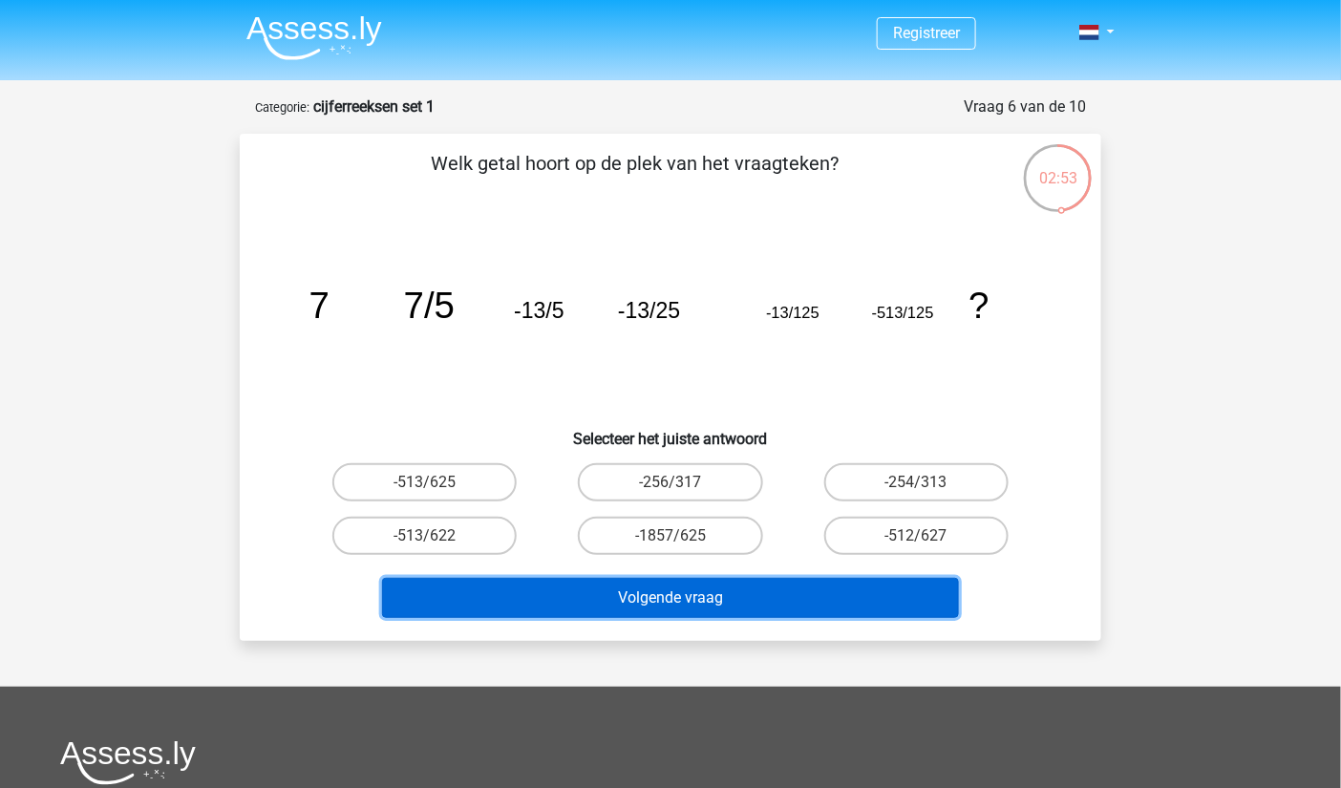
click at [716, 611] on button "Volgende vraag" at bounding box center [671, 598] width 578 height 40
